Goal: Navigation & Orientation: Find specific page/section

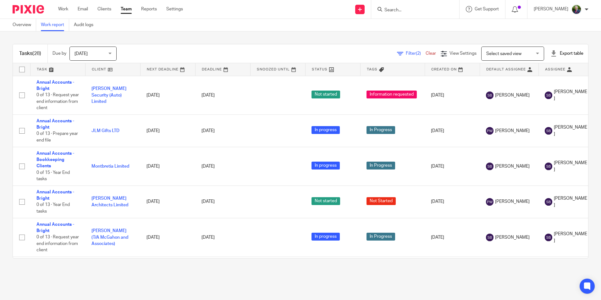
click at [306, 67] on link at bounding box center [332, 69] width 55 height 13
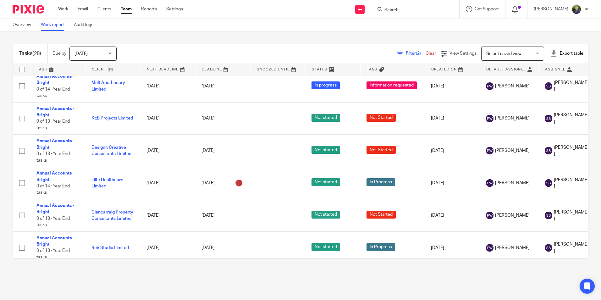
scroll to position [268, 0]
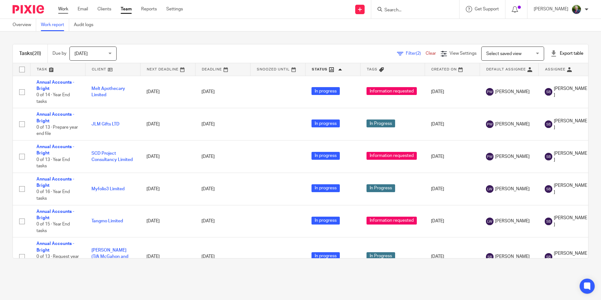
click at [61, 9] on link "Work" at bounding box center [63, 9] width 10 height 6
